Goal: Information Seeking & Learning: Learn about a topic

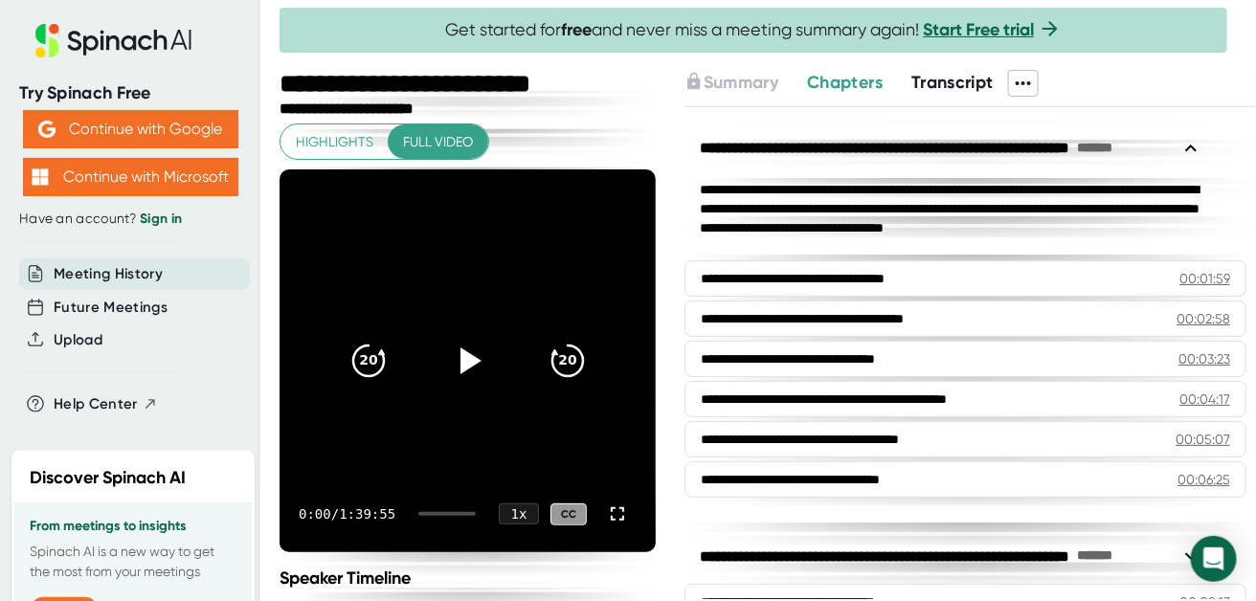
click at [940, 77] on span "Transcript" at bounding box center [952, 82] width 82 height 21
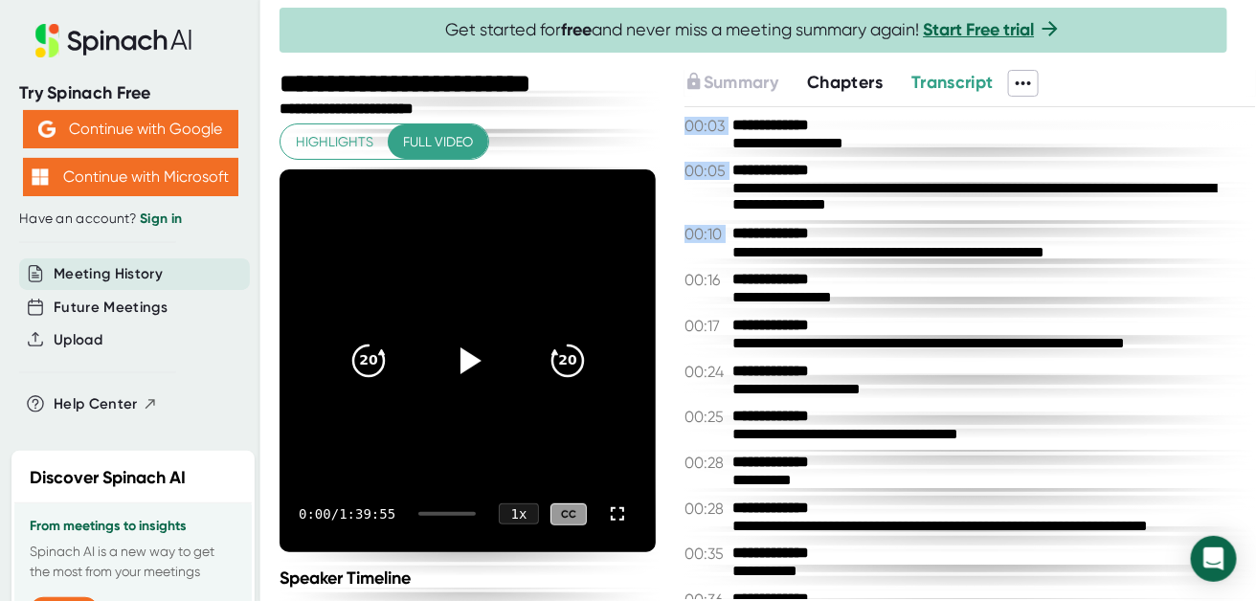
drag, startPoint x: 673, startPoint y: 123, endPoint x: 905, endPoint y: 223, distance: 252.5
click at [905, 223] on div "**********" at bounding box center [768, 336] width 977 height 532
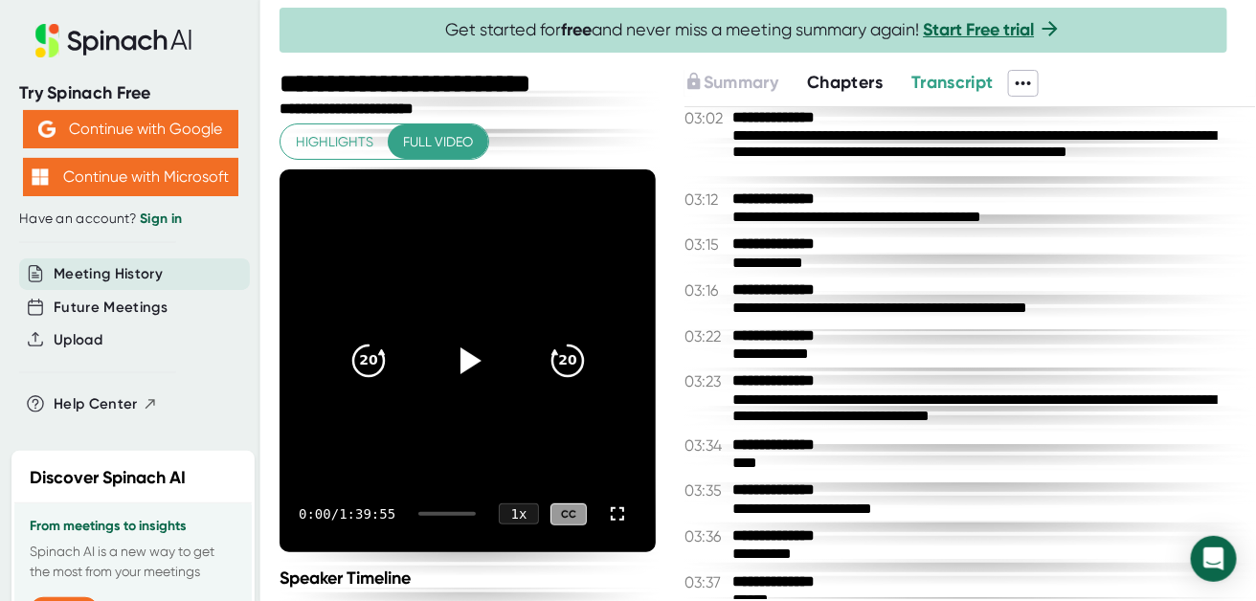
scroll to position [2202, 0]
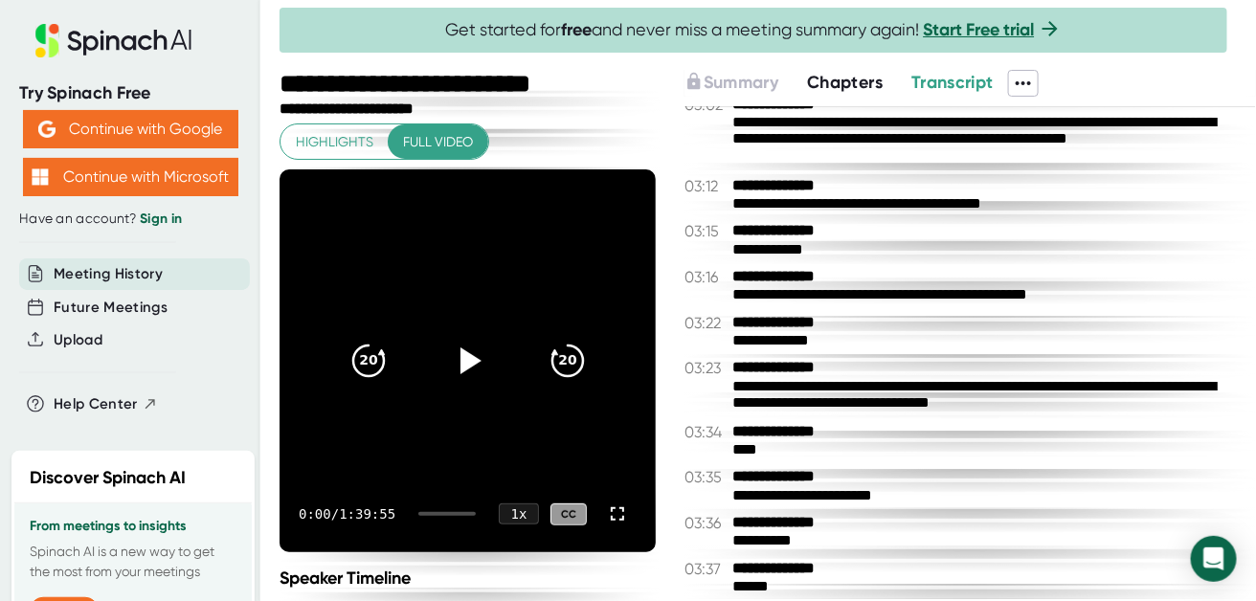
click at [1031, 76] on icon at bounding box center [1023, 83] width 23 height 23
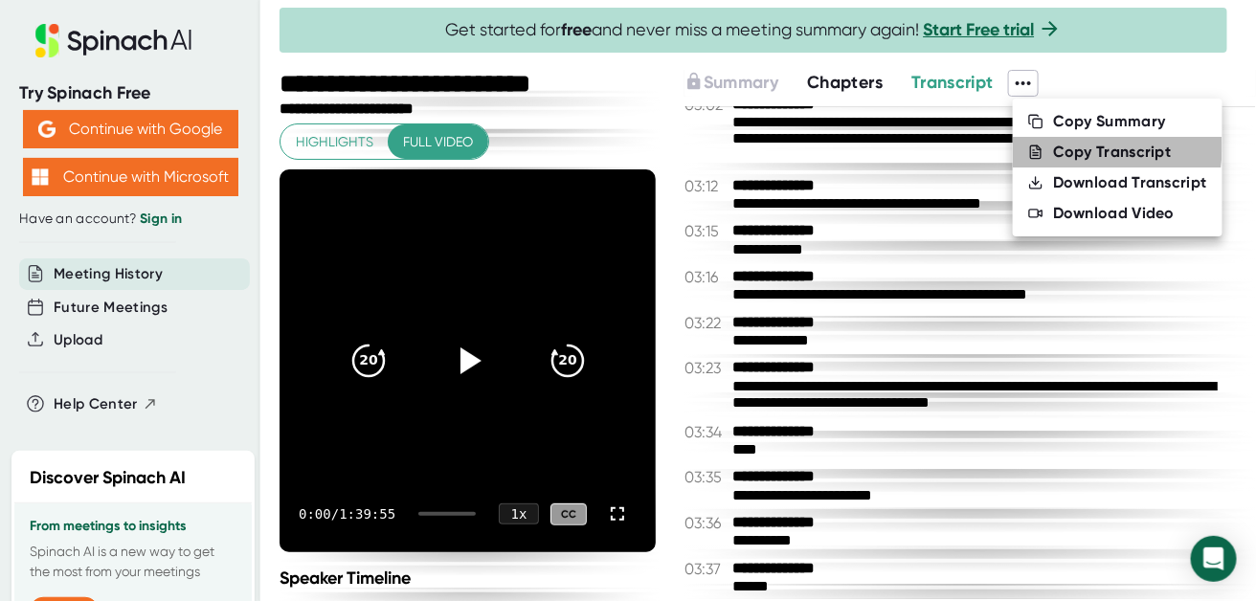
click at [1068, 148] on div "Copy Transcript" at bounding box center [1112, 152] width 119 height 19
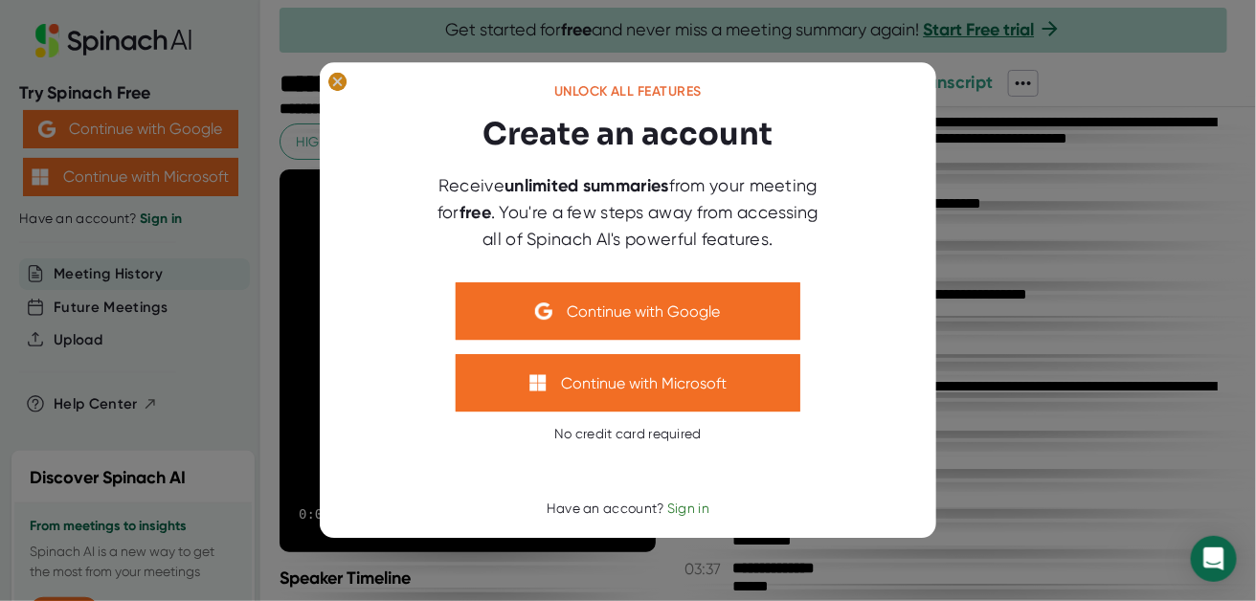
drag, startPoint x: 333, startPoint y: 85, endPoint x: 343, endPoint y: 86, distance: 9.6
click at [334, 85] on icon at bounding box center [337, 82] width 9 height 9
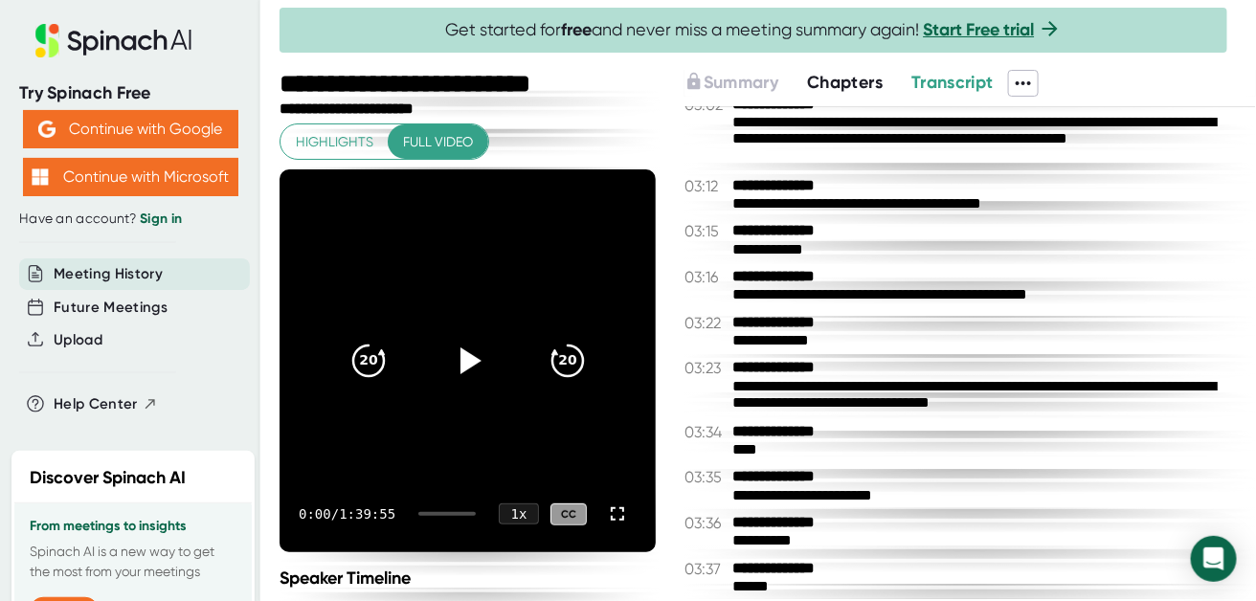
click at [1028, 81] on icon at bounding box center [1023, 83] width 15 height 4
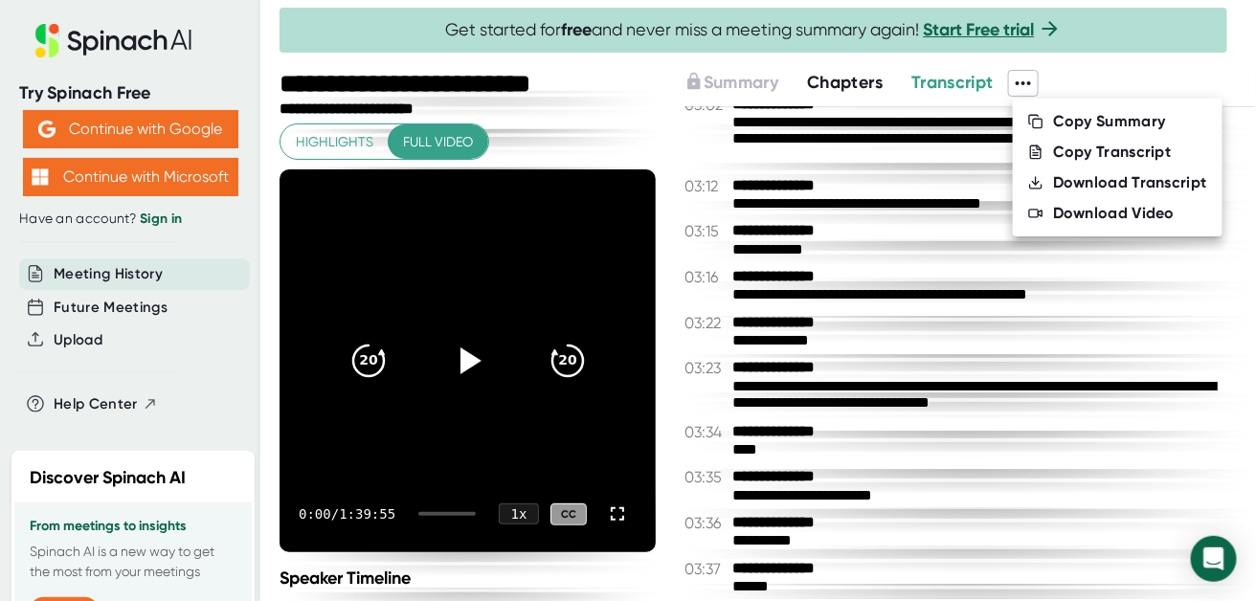
click at [1068, 177] on div "Download Transcript" at bounding box center [1130, 182] width 154 height 19
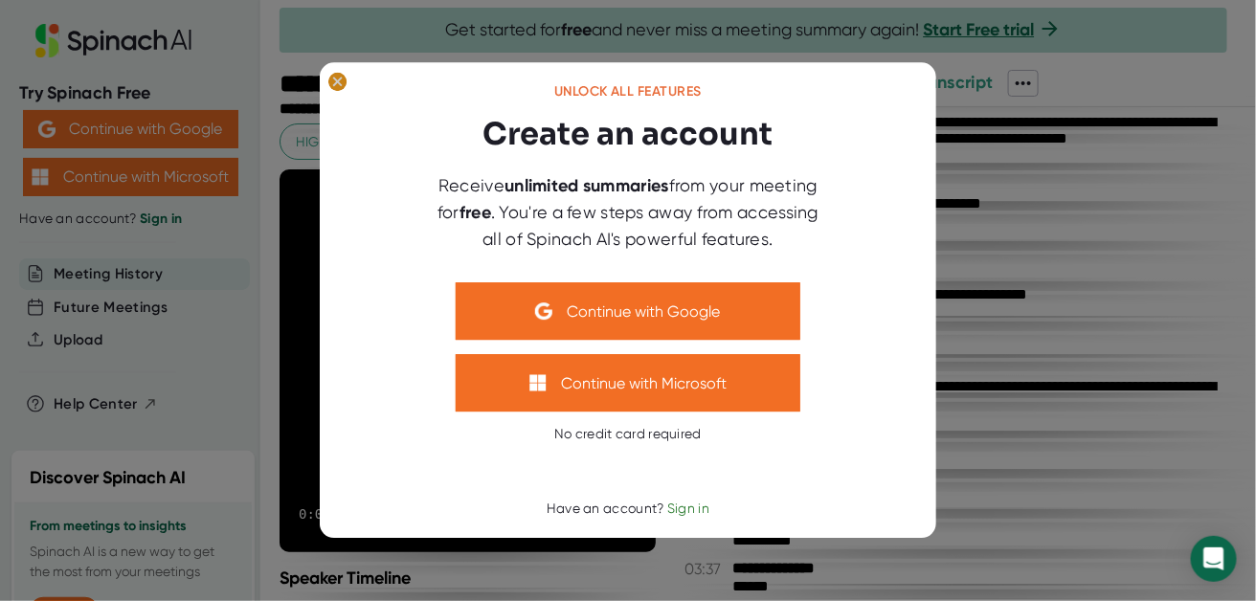
click at [332, 86] on ellipse at bounding box center [337, 82] width 18 height 19
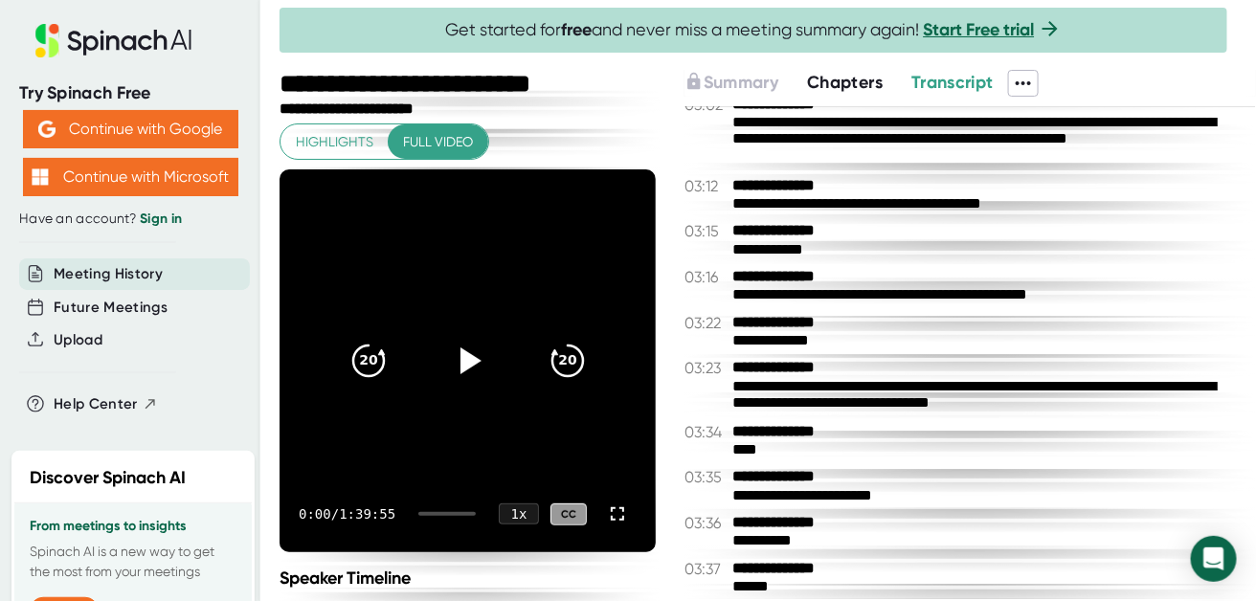
drag, startPoint x: 813, startPoint y: 160, endPoint x: 745, endPoint y: 131, distance: 73.8
click at [745, 131] on div "**********" at bounding box center [986, 141] width 509 height 54
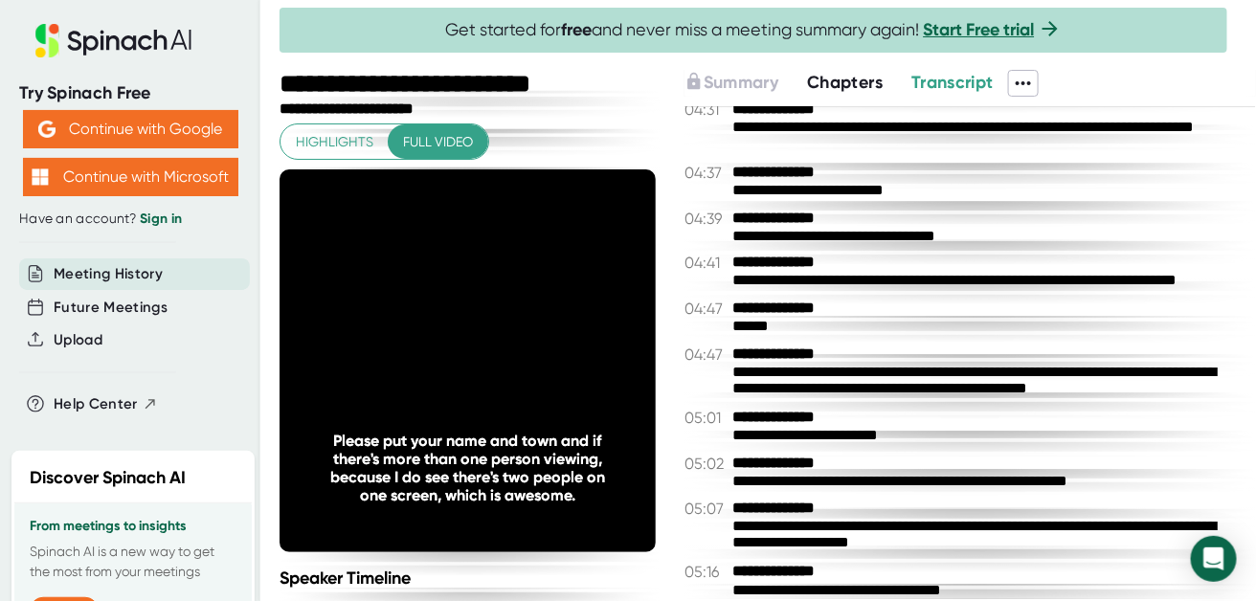
scroll to position [3541, 0]
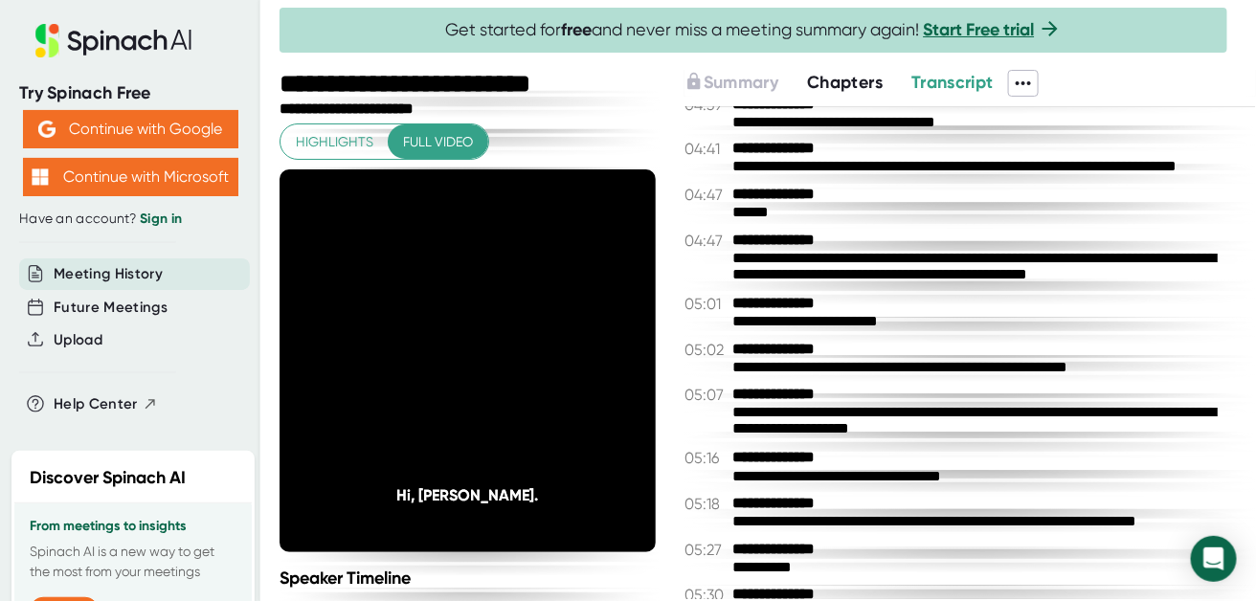
click at [347, 139] on span "Highlights" at bounding box center [335, 142] width 78 height 24
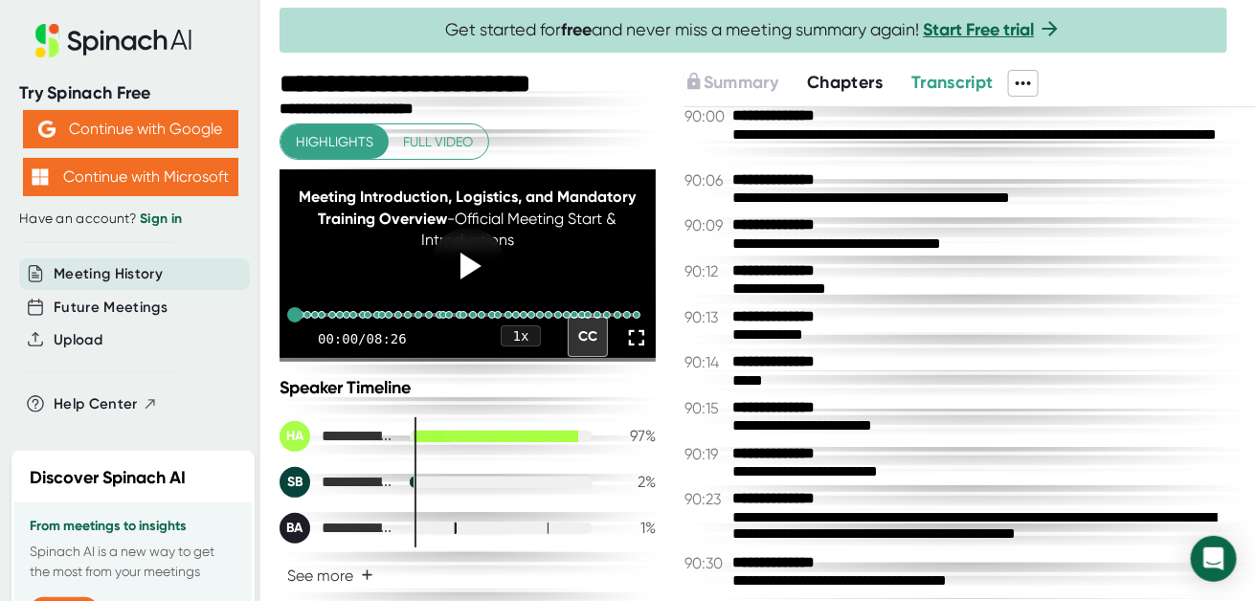
scroll to position [68162, 0]
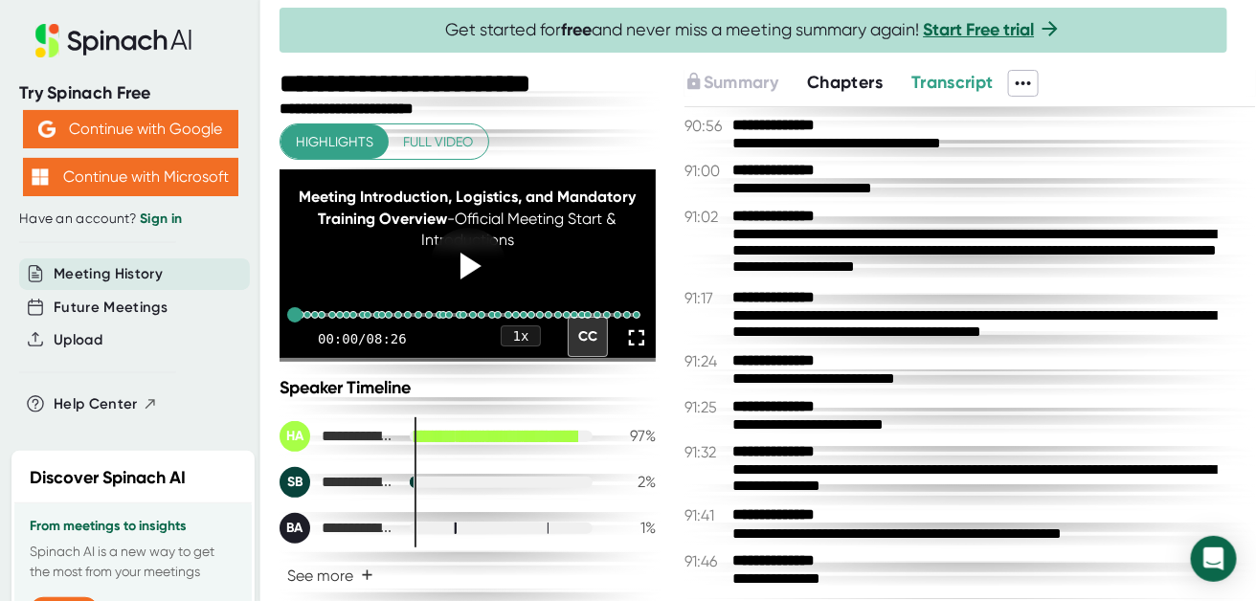
drag, startPoint x: 860, startPoint y: 589, endPoint x: 742, endPoint y: 573, distance: 118.7
click at [742, 573] on div "**********" at bounding box center [971, 353] width 572 height 492
